Goal: Information Seeking & Learning: Find specific fact

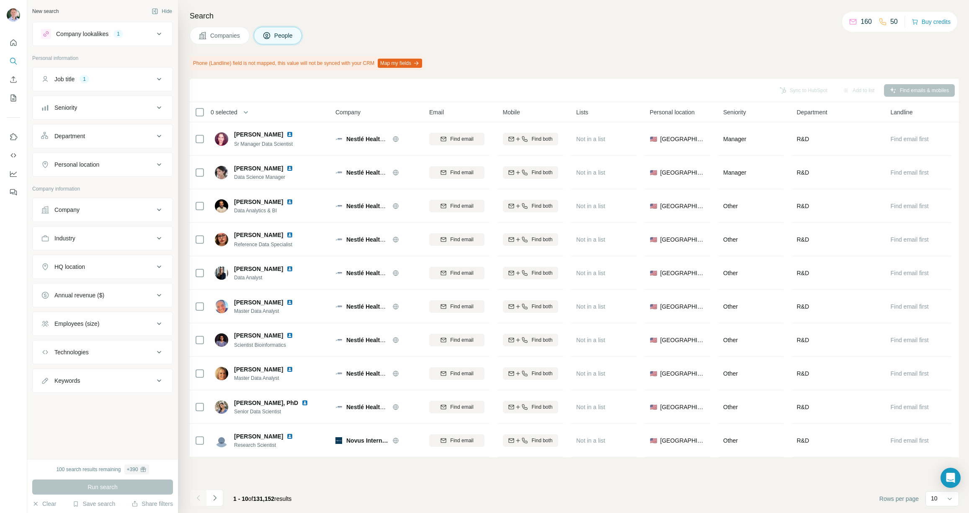
click at [160, 238] on icon at bounding box center [159, 238] width 10 height 10
click at [137, 258] on input at bounding box center [97, 259] width 103 height 9
click at [86, 293] on div "Logistics" at bounding box center [102, 288] width 109 height 8
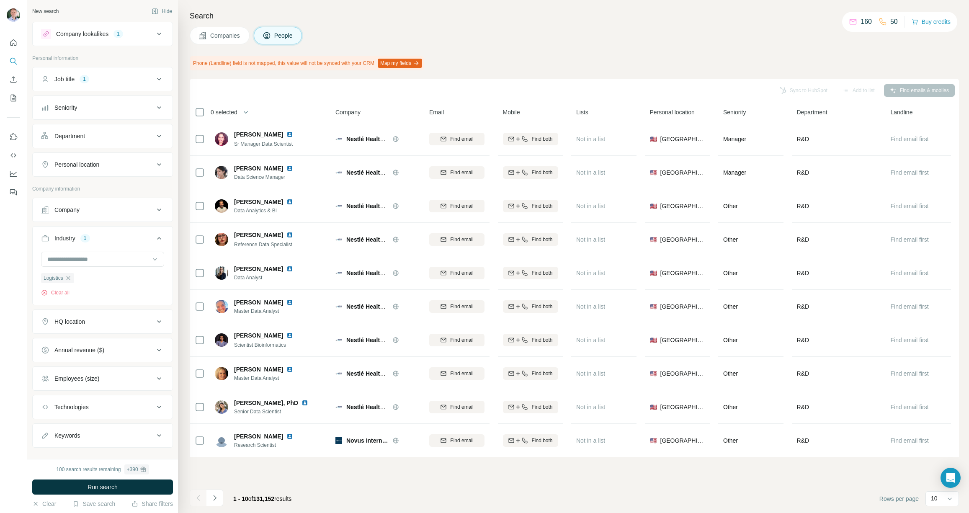
click at [111, 487] on span "Run search" at bounding box center [103, 487] width 30 height 8
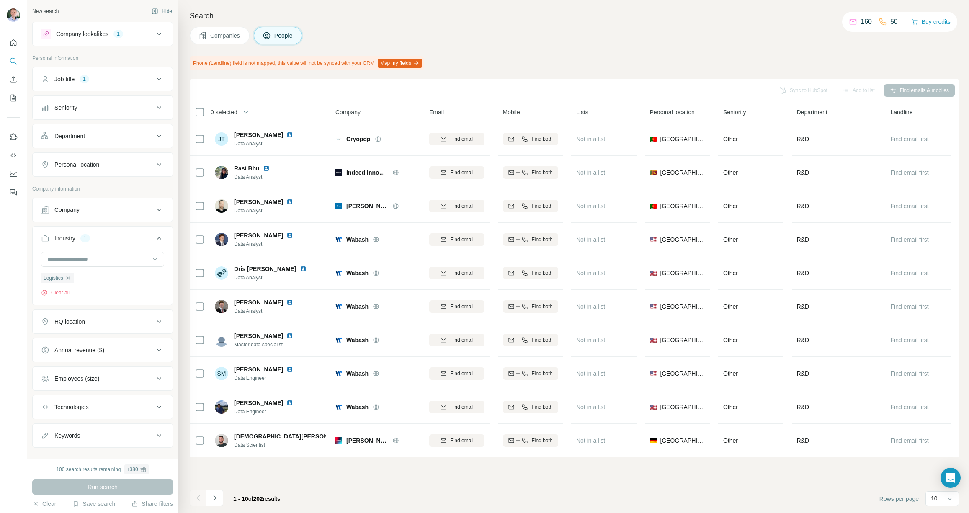
click at [113, 323] on div "HQ location" at bounding box center [97, 321] width 113 height 8
click at [113, 337] on input "text" at bounding box center [102, 342] width 123 height 15
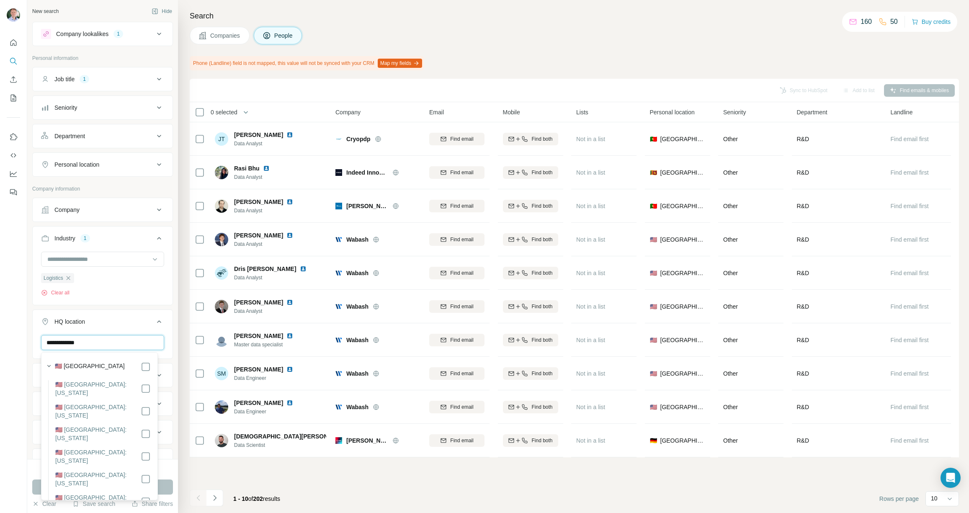
type input "**********"
click at [77, 366] on label "🇺🇸 [GEOGRAPHIC_DATA]" at bounding box center [90, 367] width 70 height 10
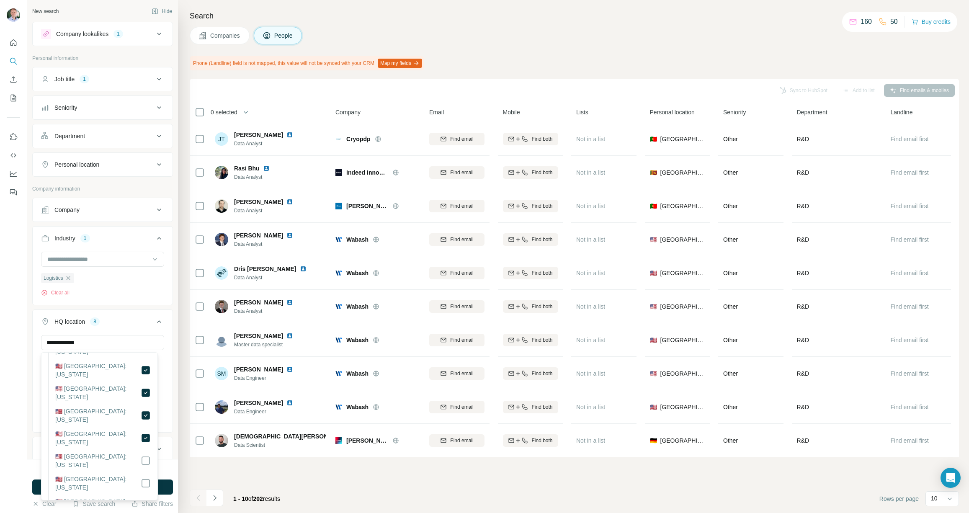
scroll to position [238, 0]
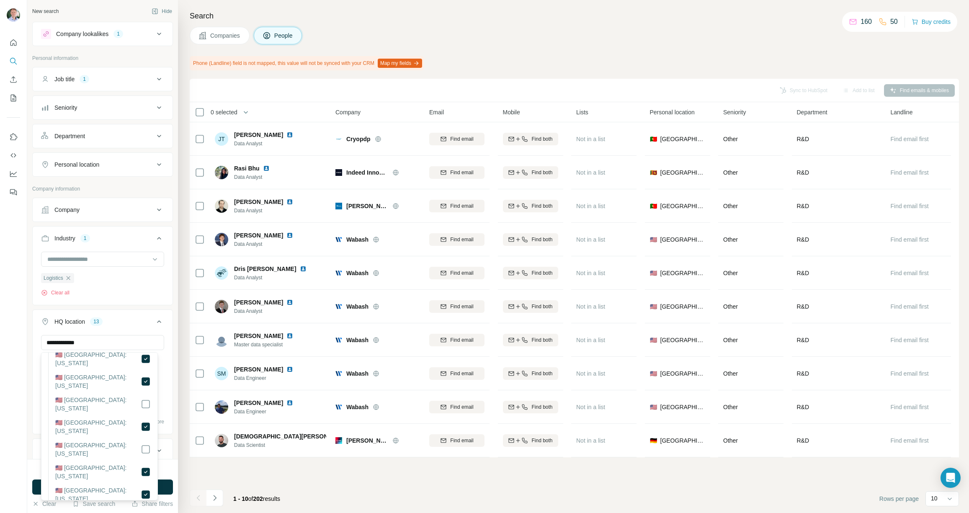
scroll to position [446, 0]
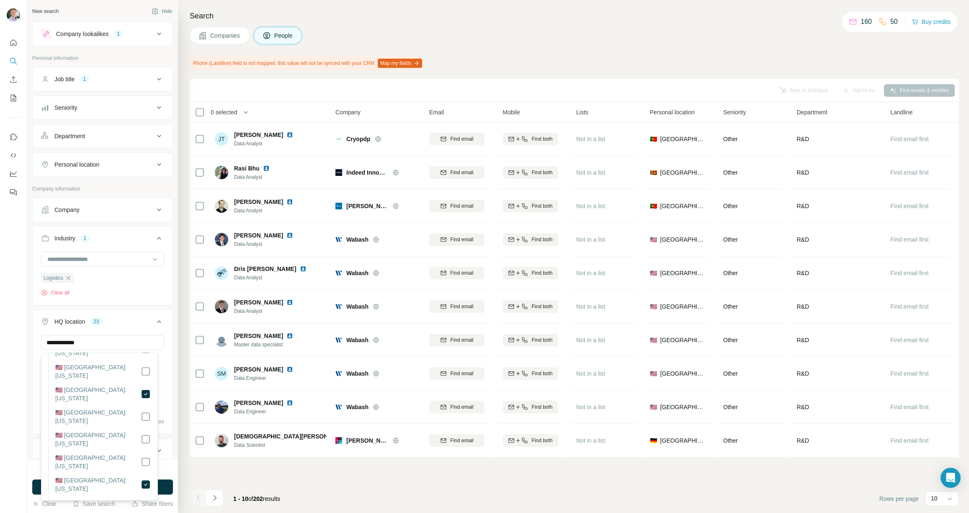
scroll to position [833, 0]
click at [126, 322] on div "HQ location 26" at bounding box center [97, 321] width 113 height 8
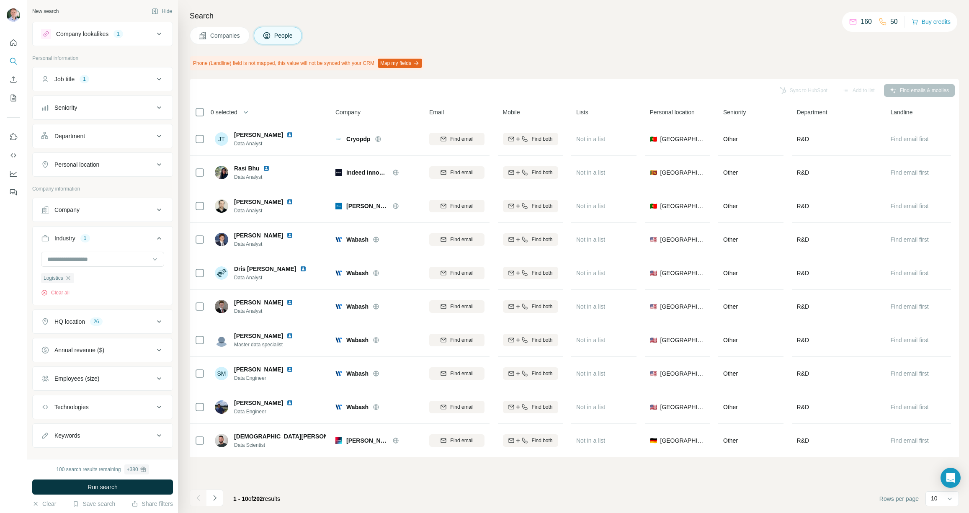
click at [90, 488] on span "Run search" at bounding box center [103, 487] width 30 height 8
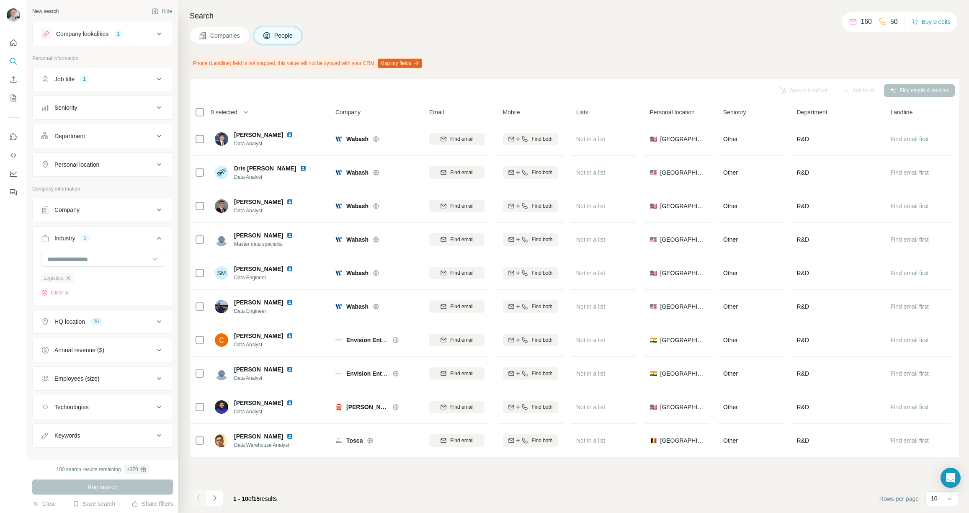
click at [70, 279] on icon "button" at bounding box center [68, 278] width 7 height 7
click at [130, 482] on button "Run search" at bounding box center [102, 486] width 141 height 15
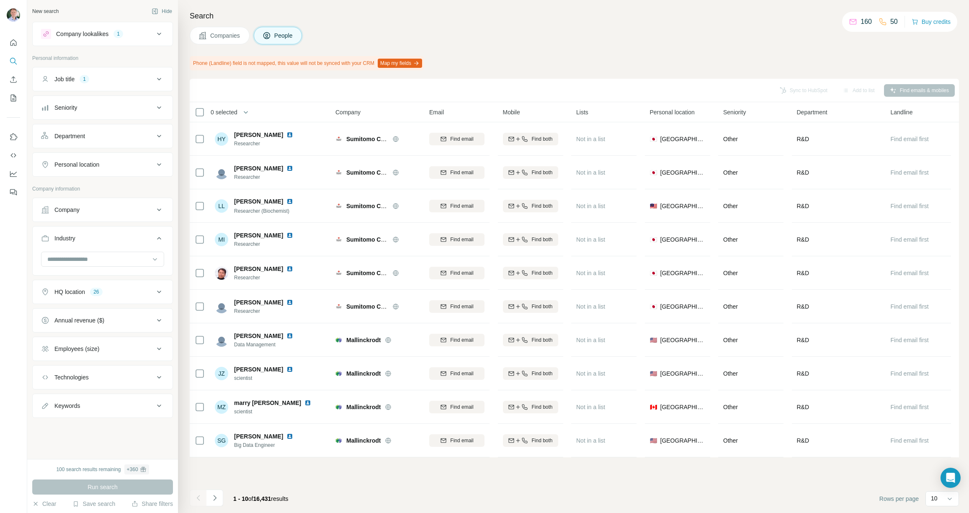
click at [161, 376] on icon at bounding box center [159, 377] width 4 height 3
click at [139, 394] on input "text" at bounding box center [102, 398] width 123 height 15
type input "*"
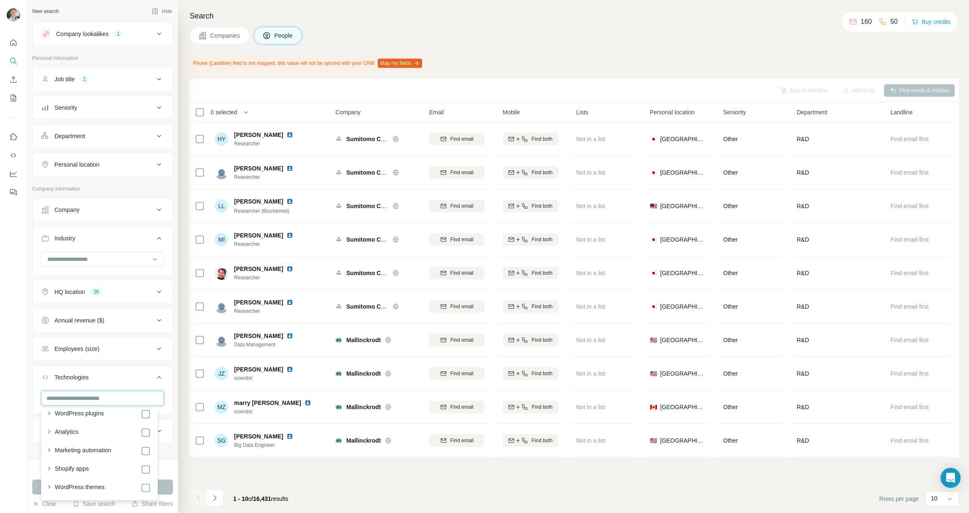
scroll to position [100, 0]
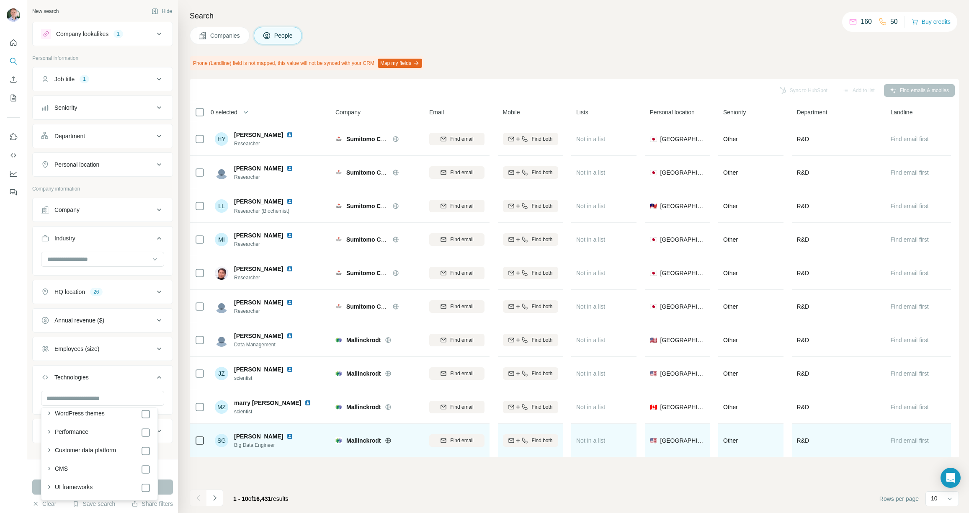
click at [203, 456] on td at bounding box center [200, 440] width 20 height 33
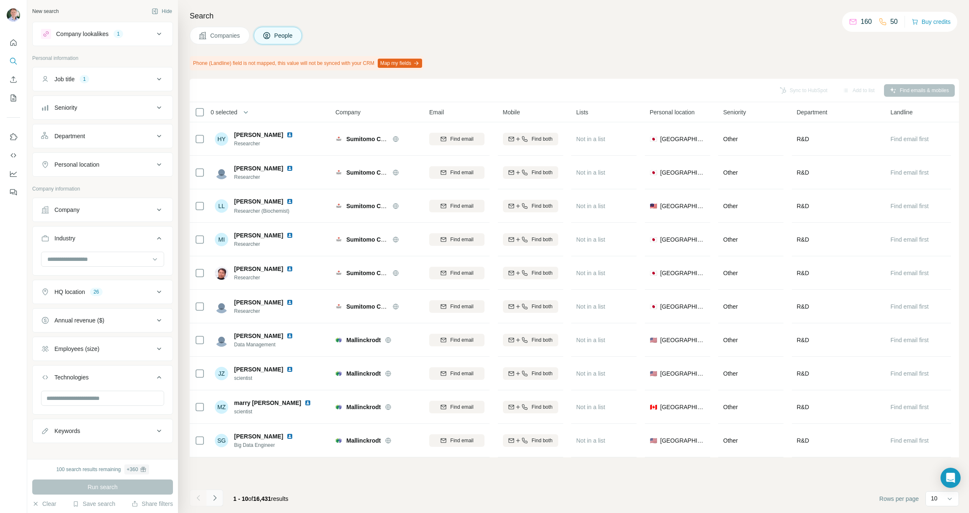
click at [219, 495] on button "Navigate to next page" at bounding box center [214, 497] width 17 height 17
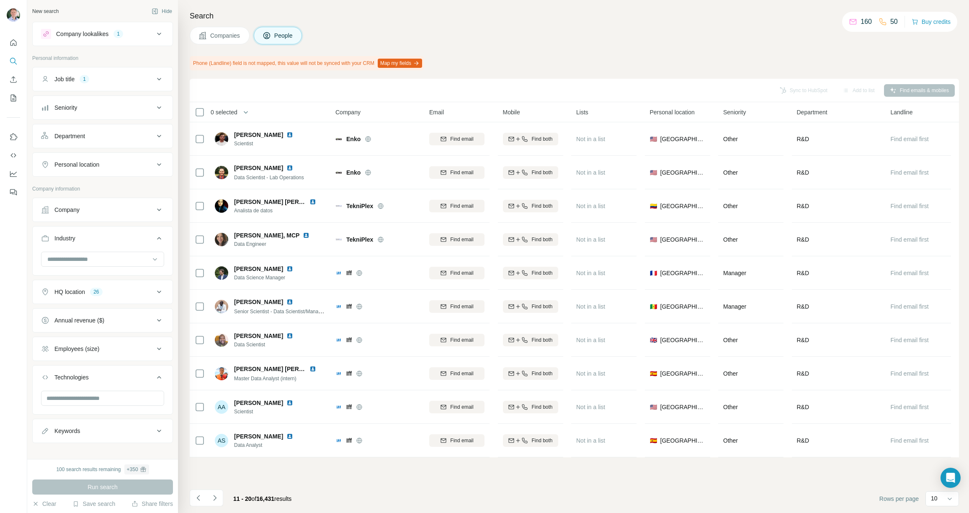
click at [219, 495] on button "Navigate to next page" at bounding box center [214, 497] width 17 height 17
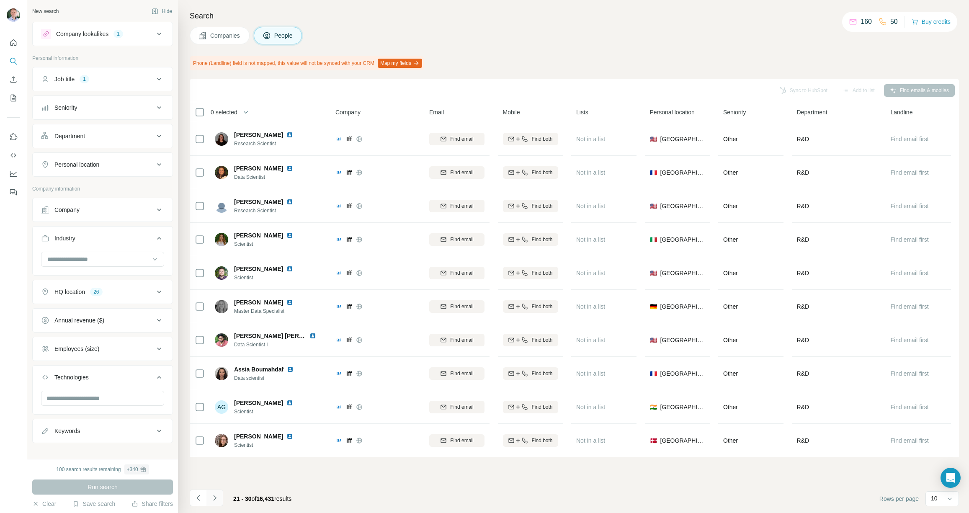
click at [214, 497] on icon "Navigate to next page" at bounding box center [215, 498] width 8 height 8
